Goal: Task Accomplishment & Management: Manage account settings

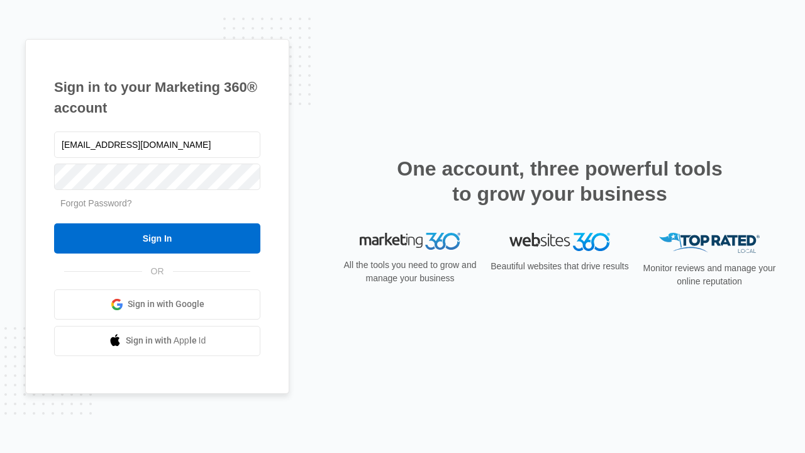
type input "[EMAIL_ADDRESS][DOMAIN_NAME]"
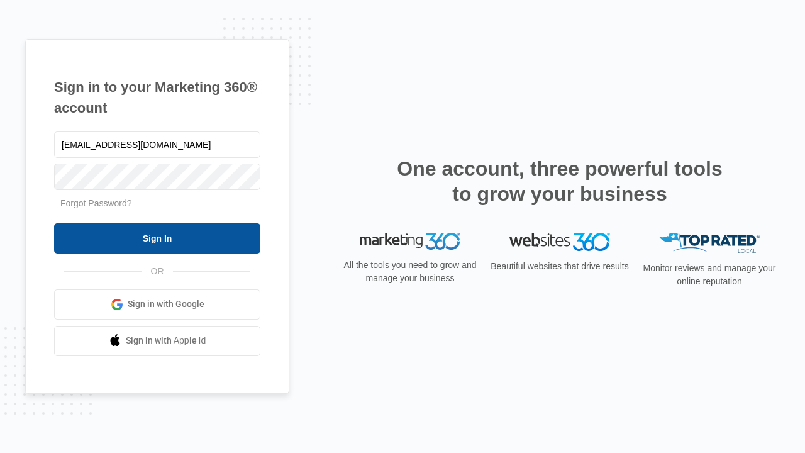
click at [157, 238] on input "Sign In" at bounding box center [157, 238] width 206 height 30
